Goal: Contribute content: Contribute content

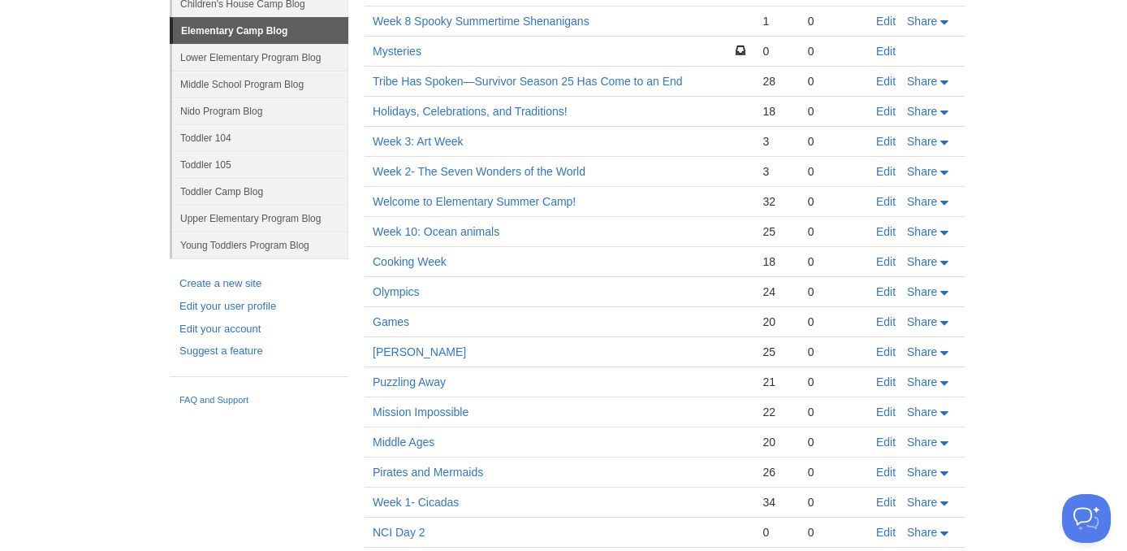
scroll to position [235, 0]
click at [242, 240] on link "Young Toddlers Program Blog" at bounding box center [260, 244] width 176 height 27
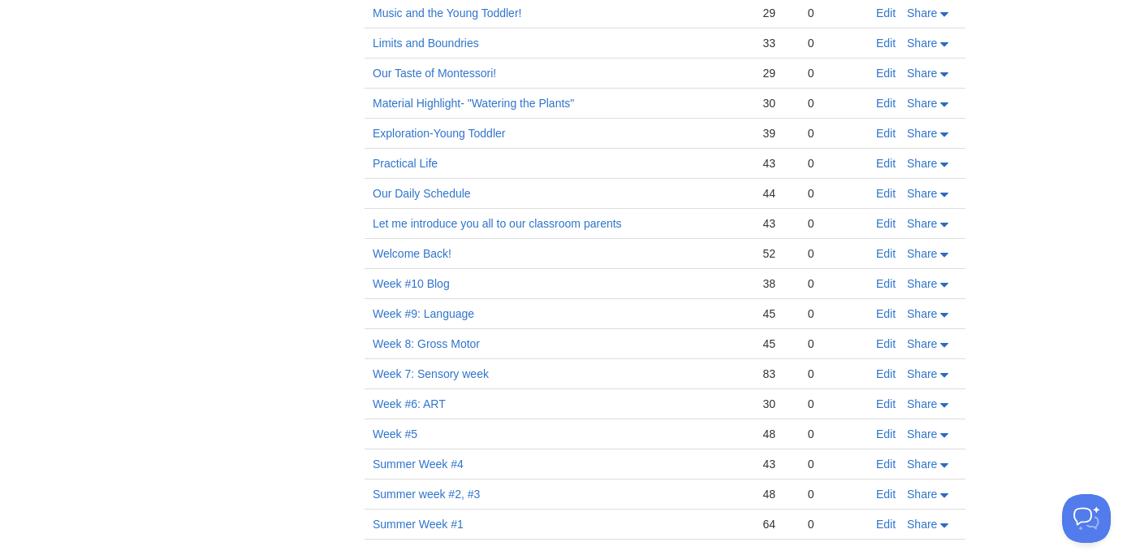
scroll to position [2648, 0]
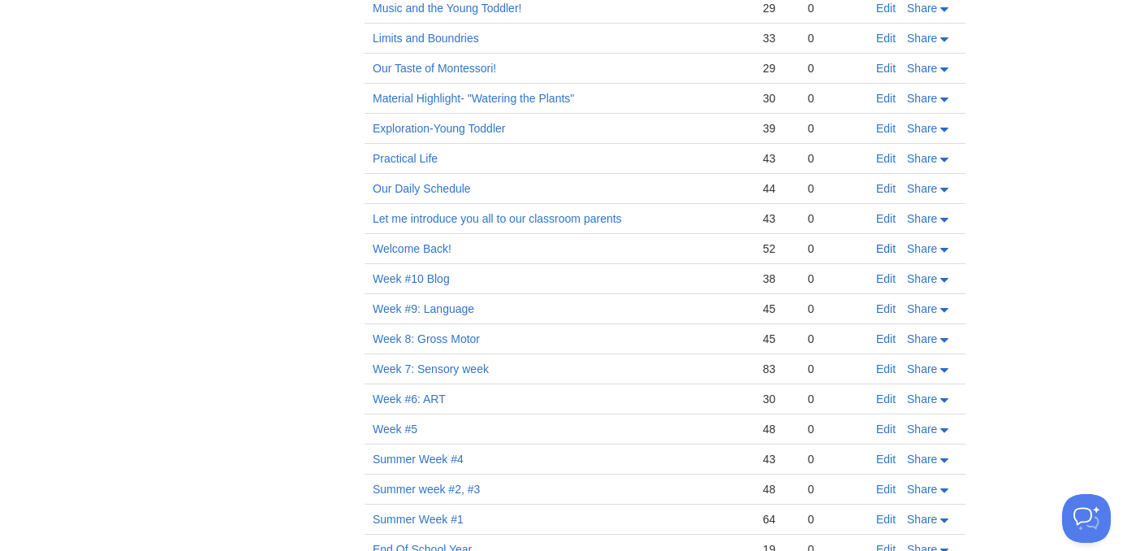
click at [885, 247] on link "Edit" at bounding box center [885, 248] width 19 height 13
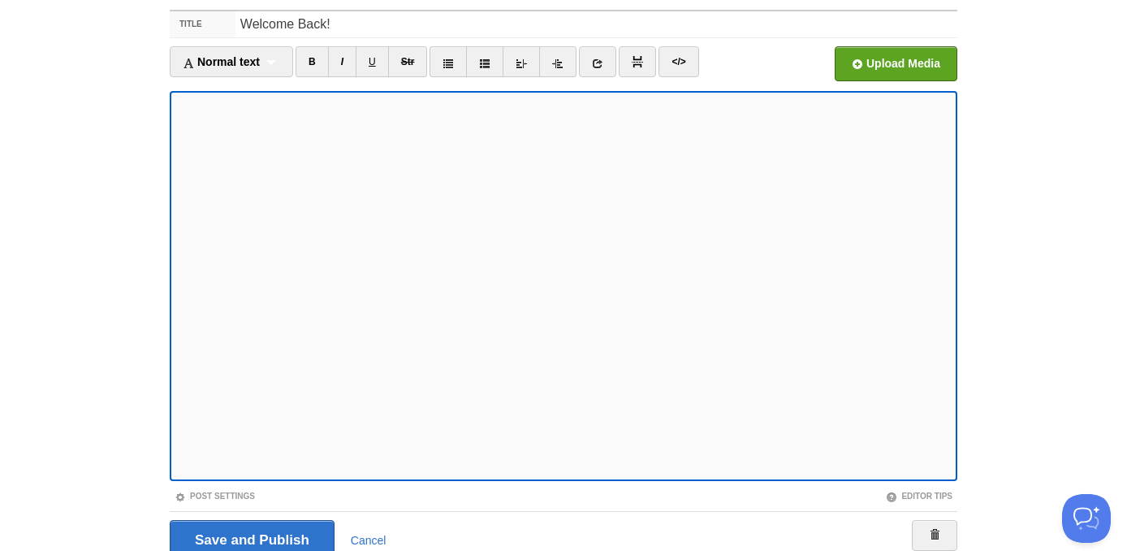
scroll to position [169, 0]
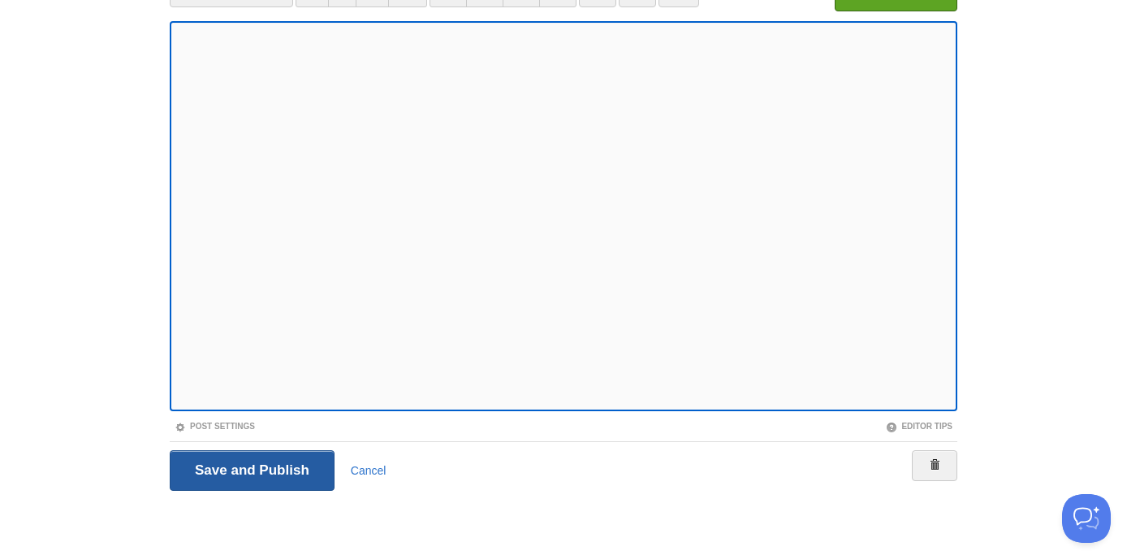
click at [311, 474] on input "Save and Publish" at bounding box center [252, 470] width 165 height 41
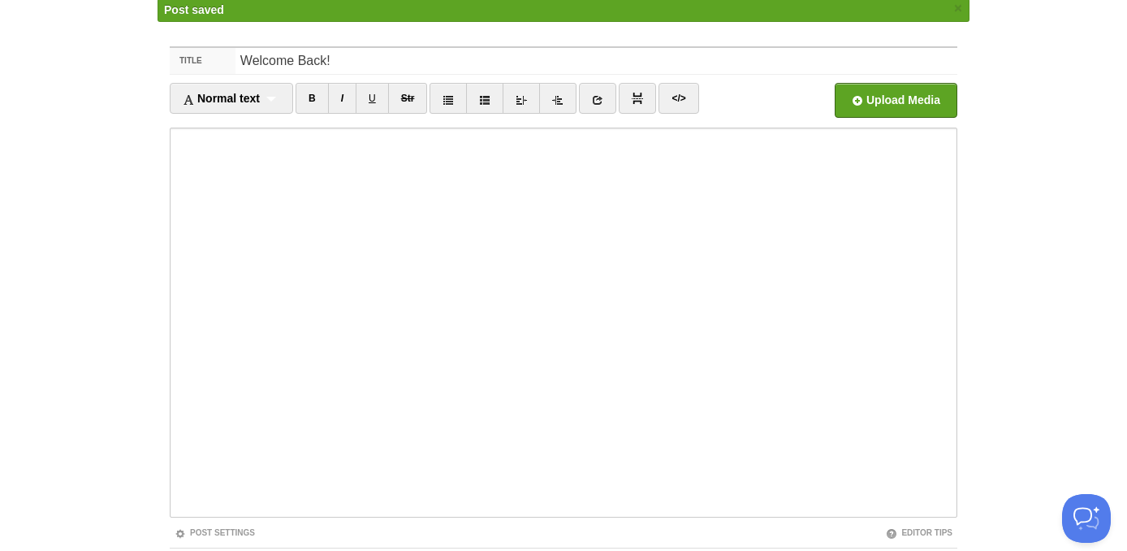
scroll to position [94, 0]
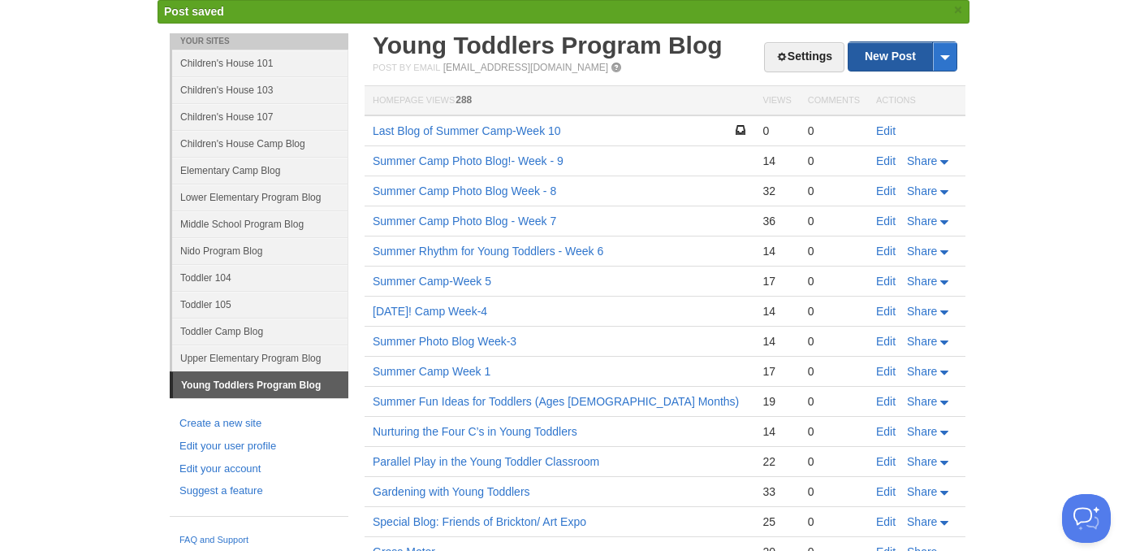
click at [889, 56] on link "New Post" at bounding box center [903, 56] width 108 height 28
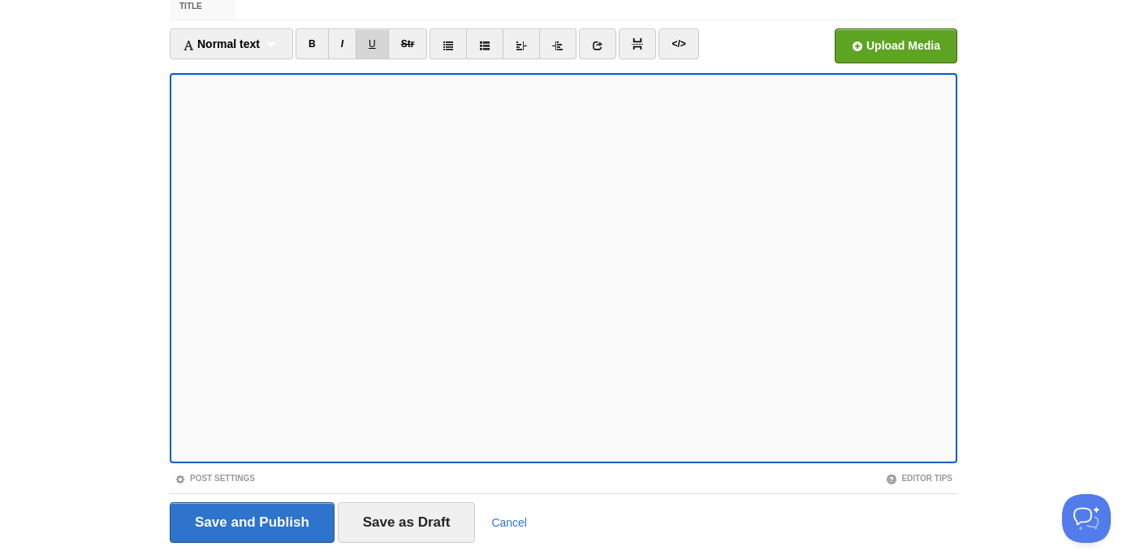
scroll to position [169, 0]
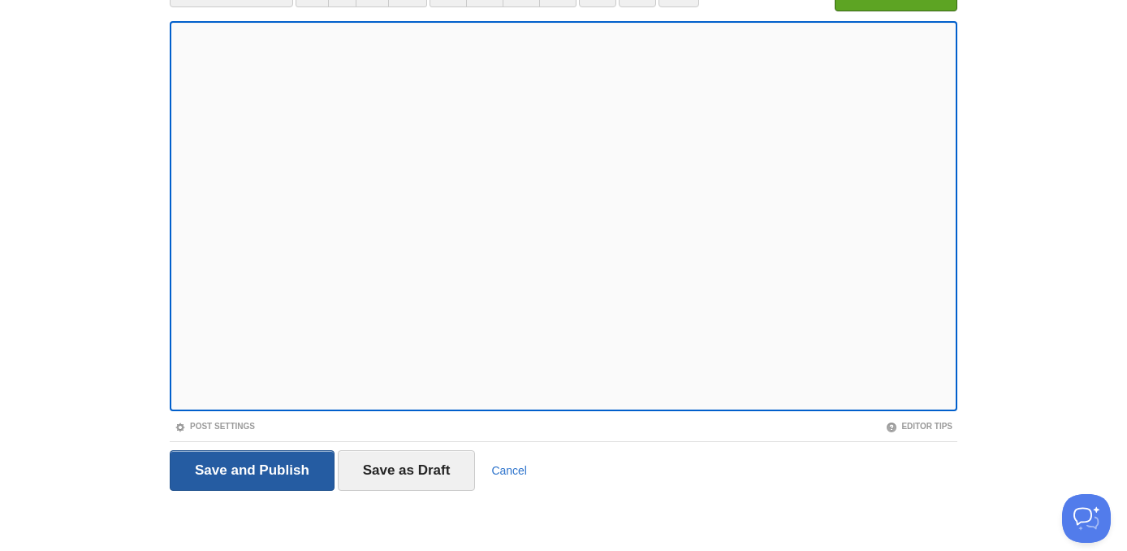
click at [305, 460] on input "Save and Publish" at bounding box center [252, 470] width 165 height 41
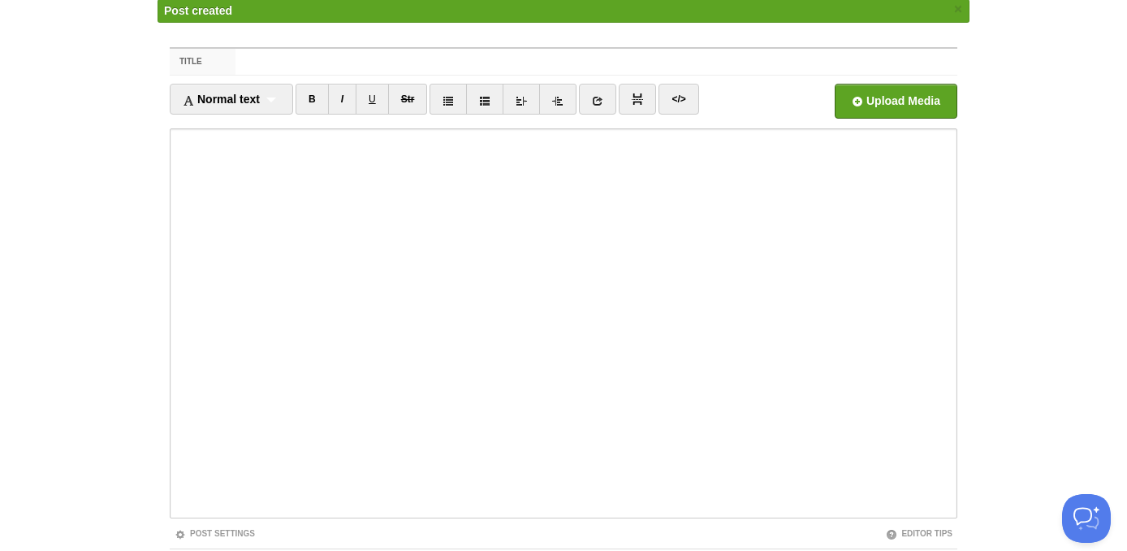
scroll to position [94, 0]
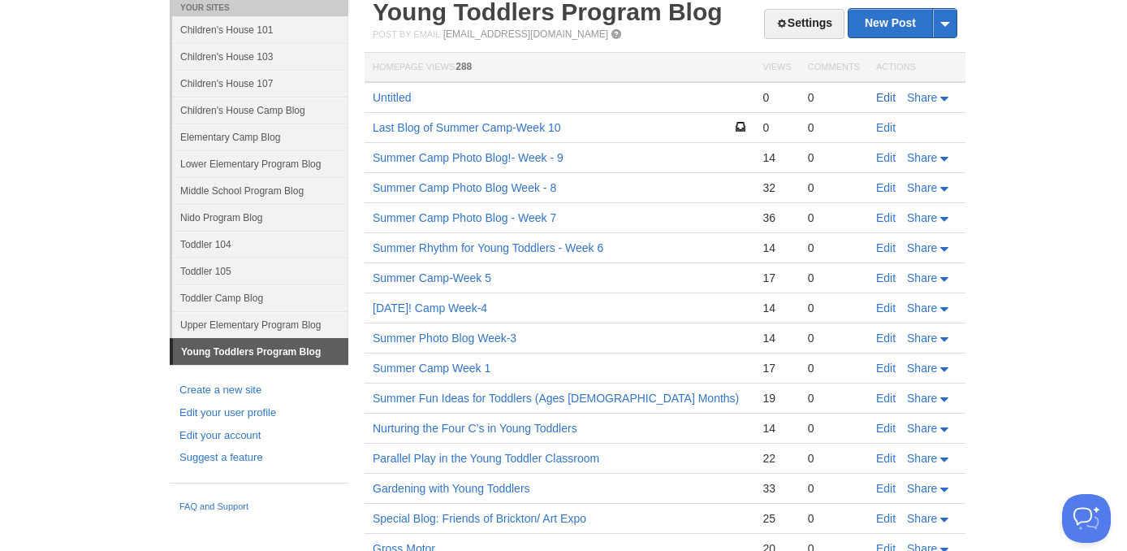
click at [885, 103] on link "Edit" at bounding box center [885, 97] width 19 height 13
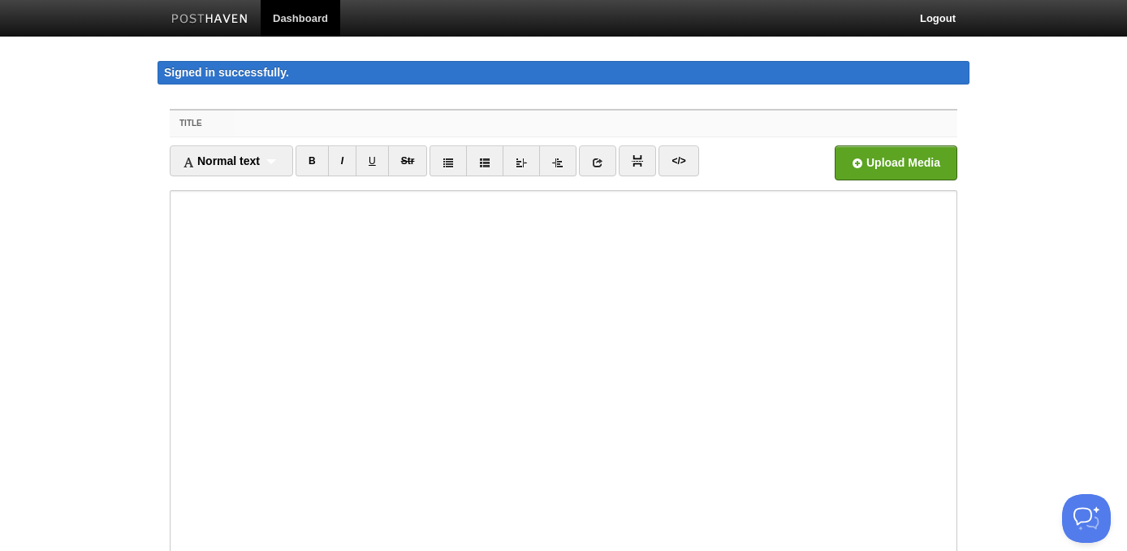
click at [266, 120] on input "Title" at bounding box center [597, 123] width 722 height 26
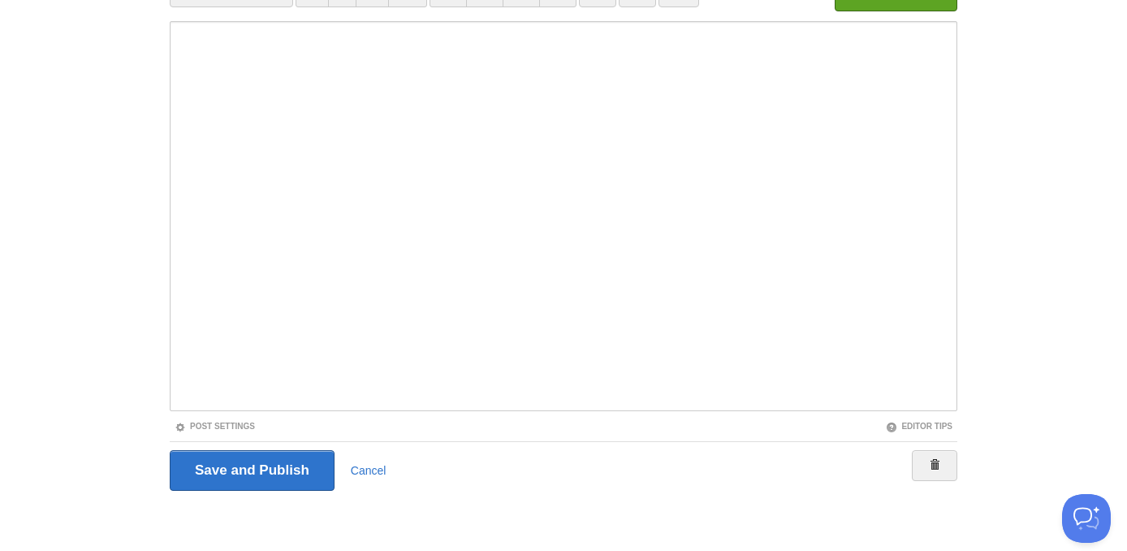
scroll to position [166, 0]
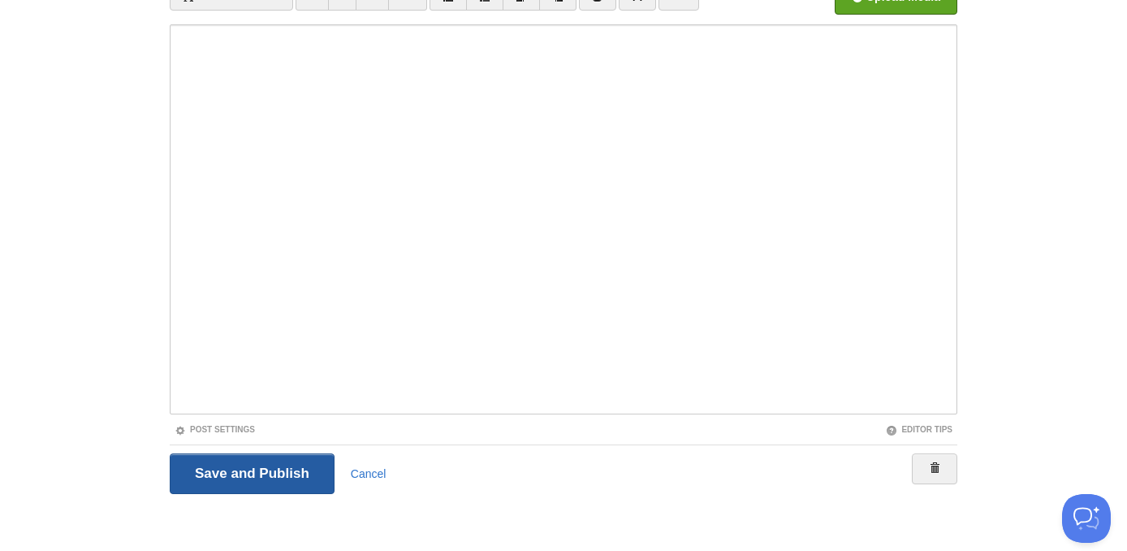
type input "Welcome Back"
click at [250, 470] on input "Save and Publish" at bounding box center [252, 473] width 165 height 41
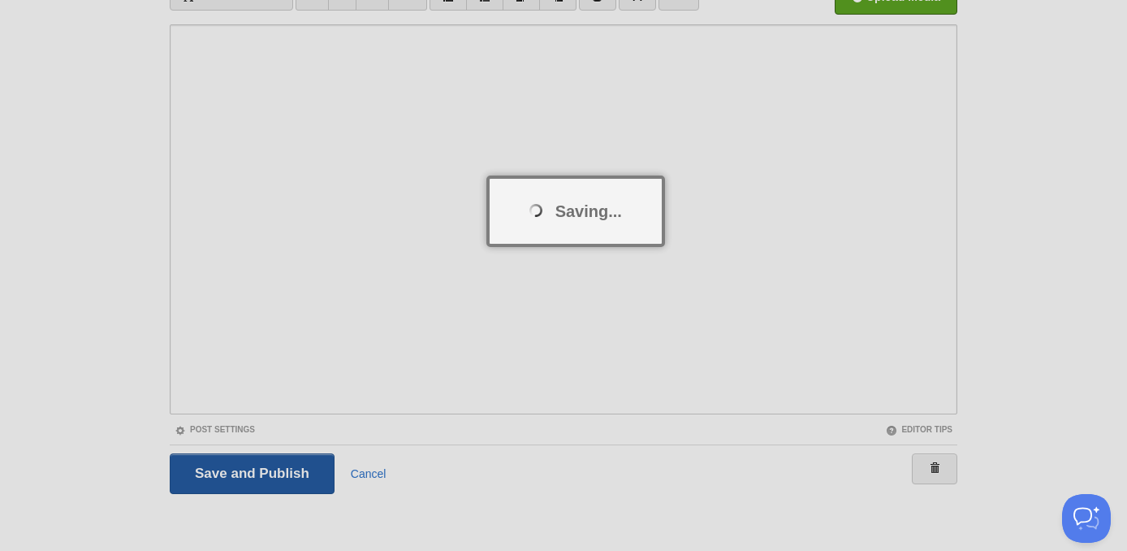
scroll to position [94, 0]
